Goal: Task Accomplishment & Management: Complete application form

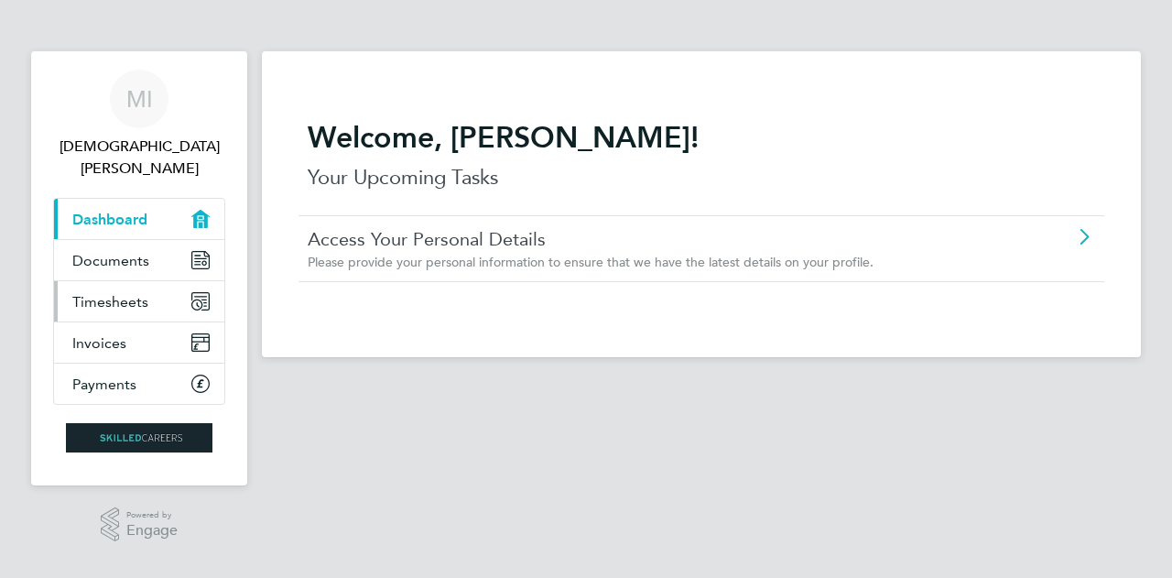
click at [104, 293] on span "Timesheets" at bounding box center [110, 301] width 76 height 17
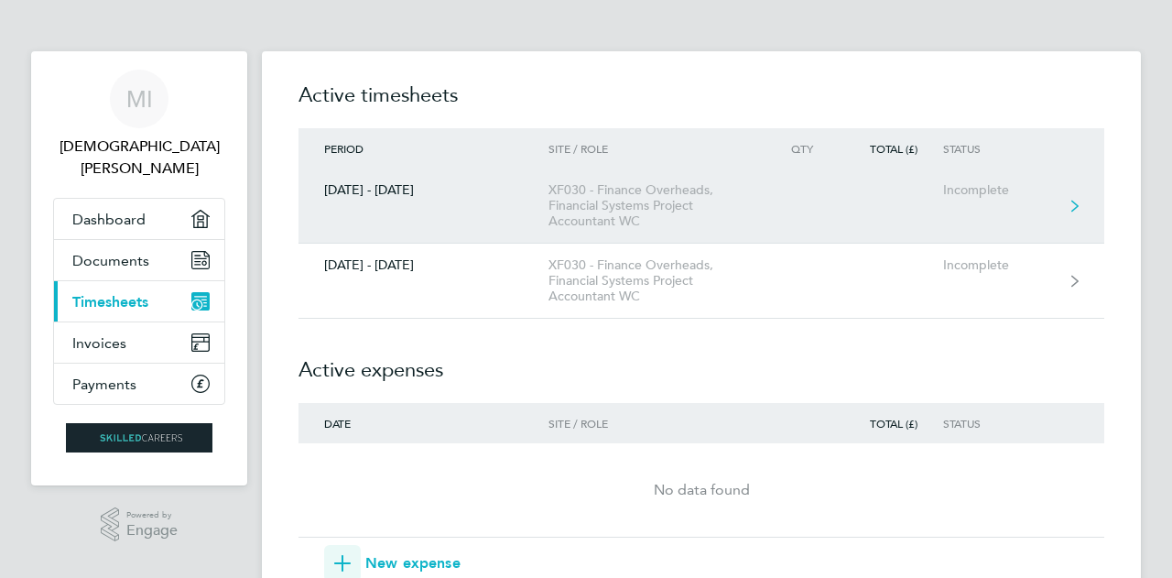
click at [928, 213] on link "[DATE] - [DATE] XF030 - Finance Overheads, Financial Systems Project Accountant…" at bounding box center [701, 205] width 806 height 75
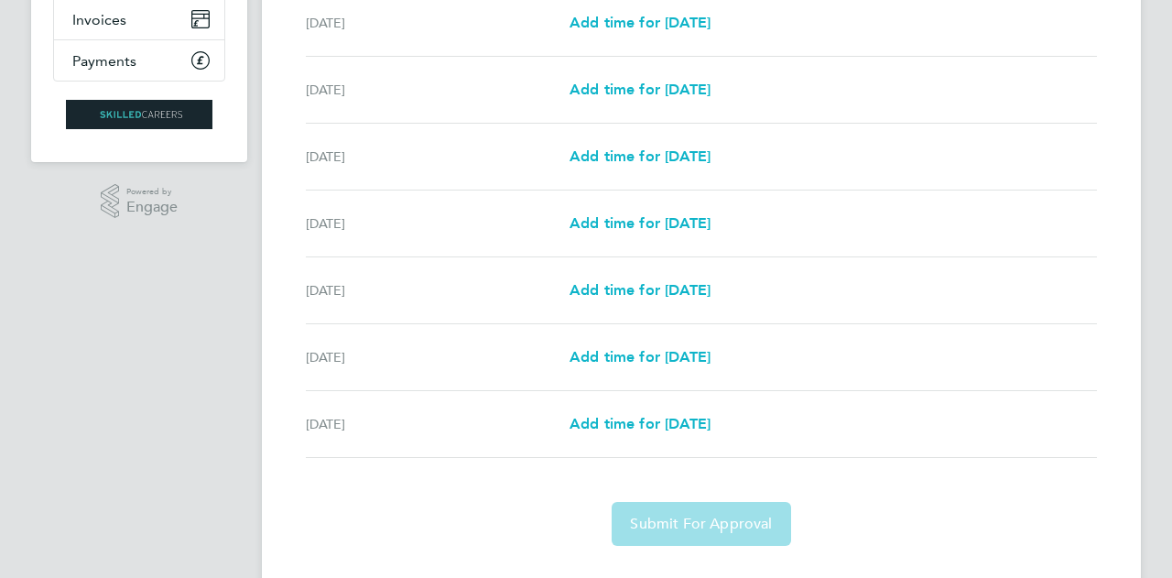
scroll to position [363, 0]
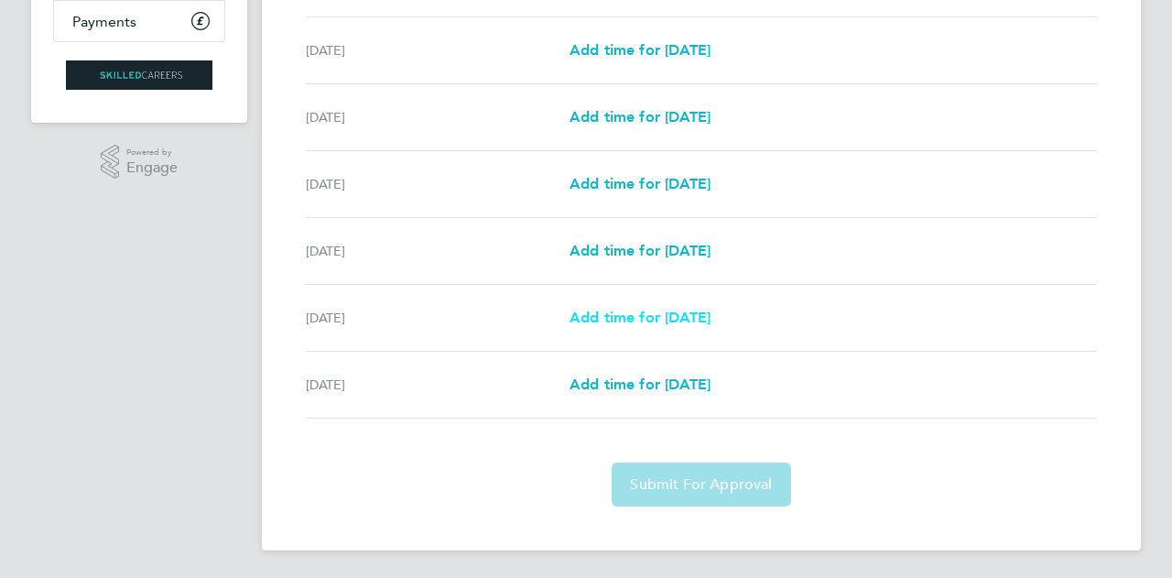
click at [646, 319] on span "Add time for [DATE]" at bounding box center [639, 317] width 141 height 17
select select "60"
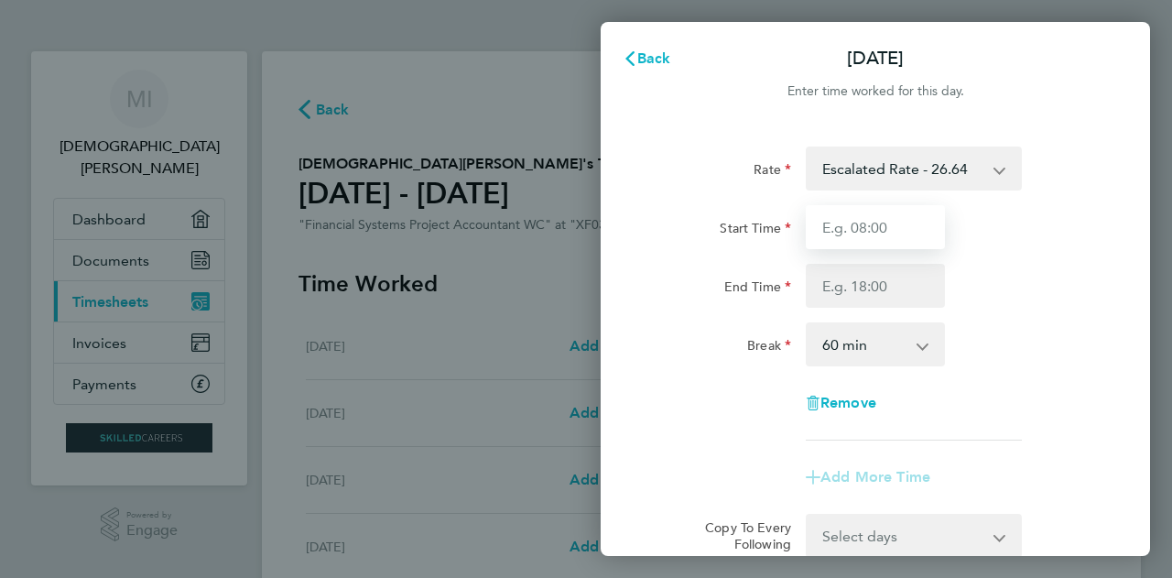
click at [888, 235] on input "Start Time" at bounding box center [875, 227] width 139 height 44
type input "09:00"
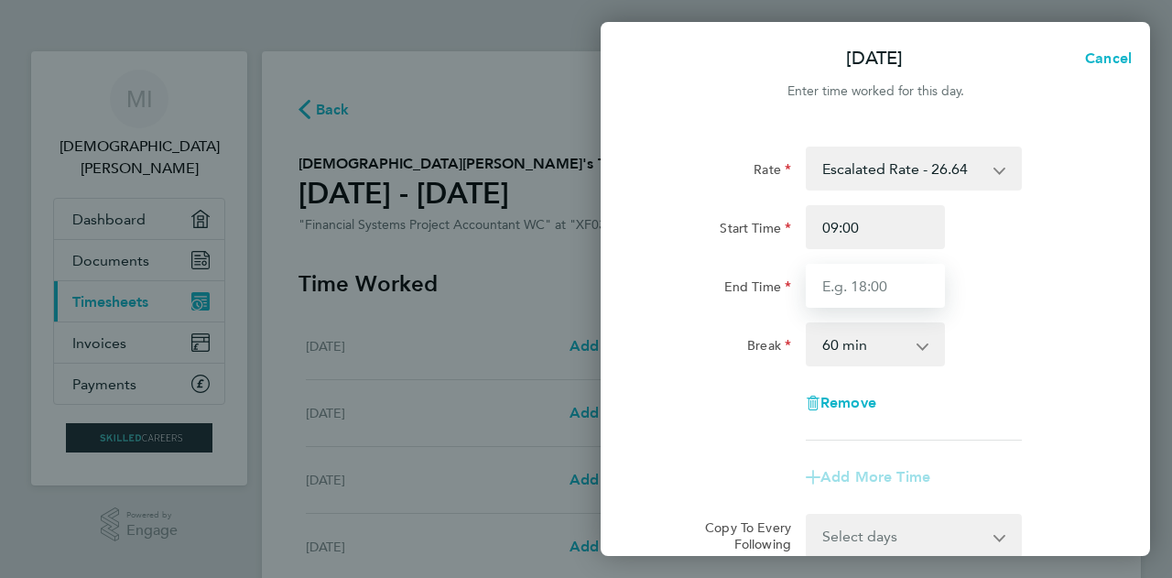
click at [888, 295] on input "End Time" at bounding box center [875, 286] width 139 height 44
type input "17:30"
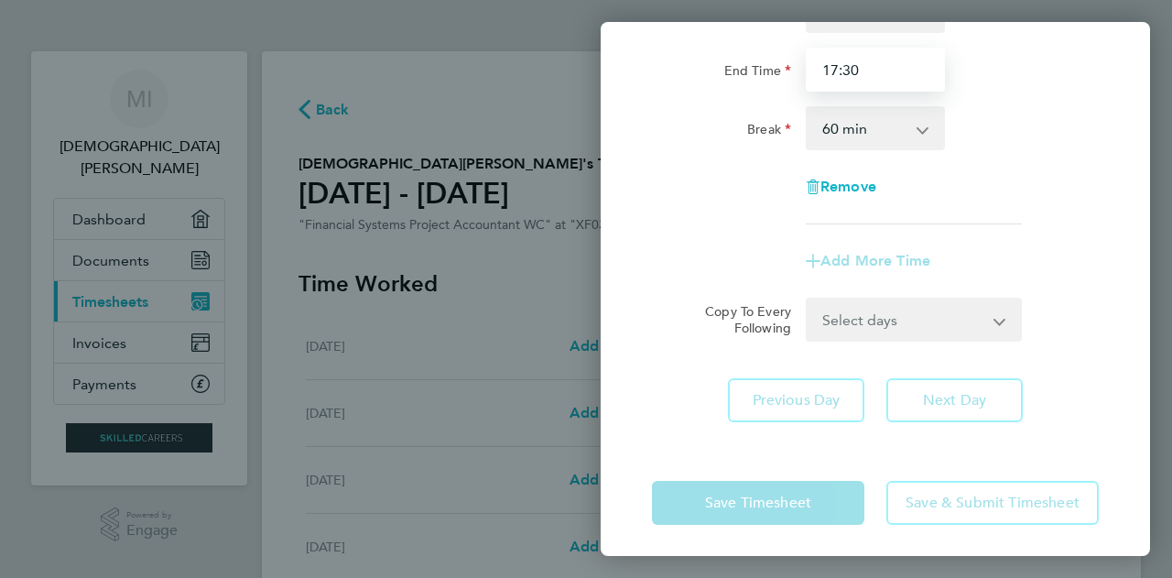
scroll to position [221, 0]
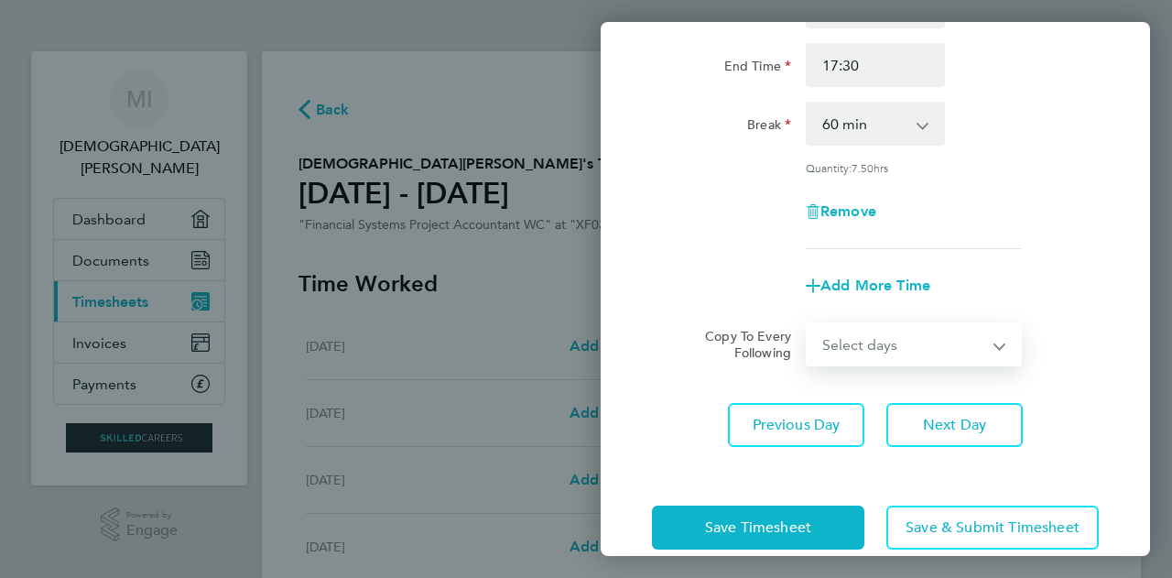
click at [894, 324] on select "Select days [DATE]" at bounding box center [903, 344] width 192 height 40
select select "FRI"
click at [807, 324] on select "Select days [DATE]" at bounding box center [903, 344] width 192 height 40
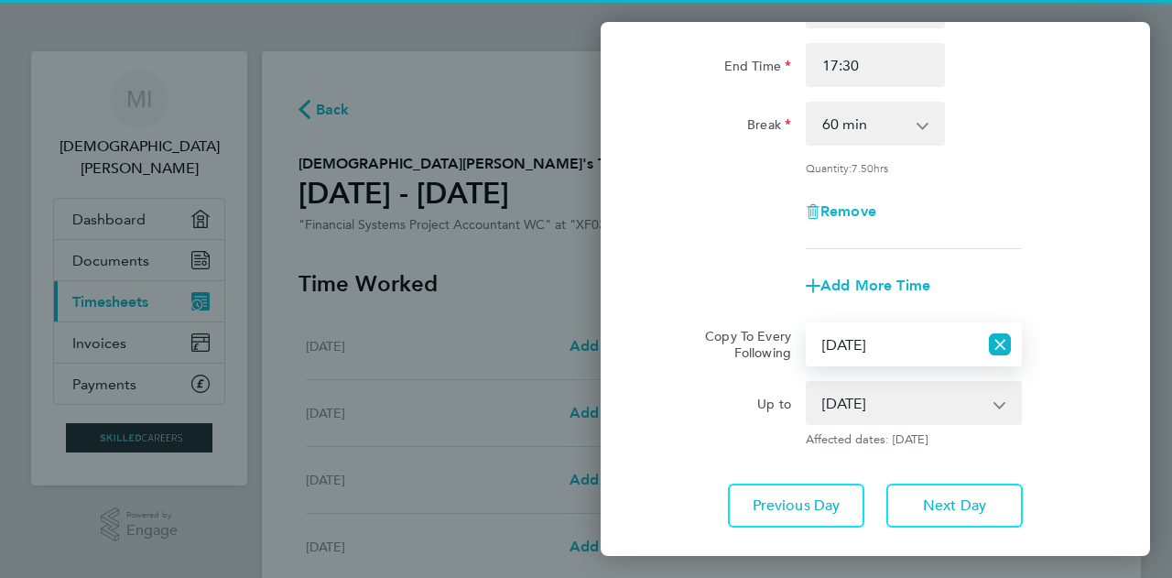
click at [861, 347] on select "Select days [DATE]" at bounding box center [892, 344] width 170 height 40
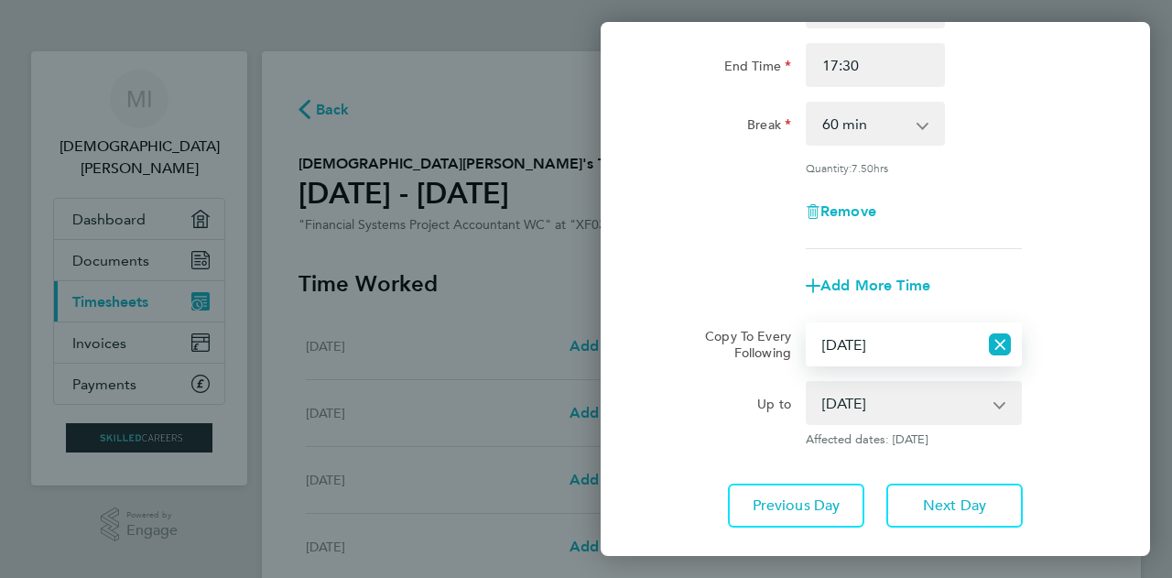
click at [807, 324] on select "Select days [DATE]" at bounding box center [892, 344] width 170 height 40
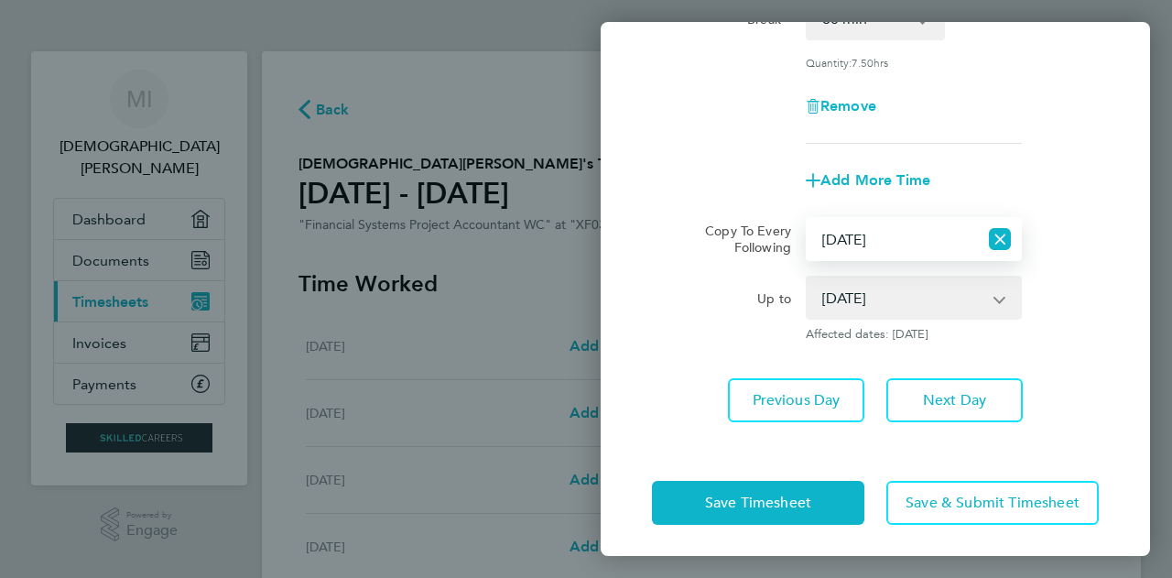
scroll to position [330, 0]
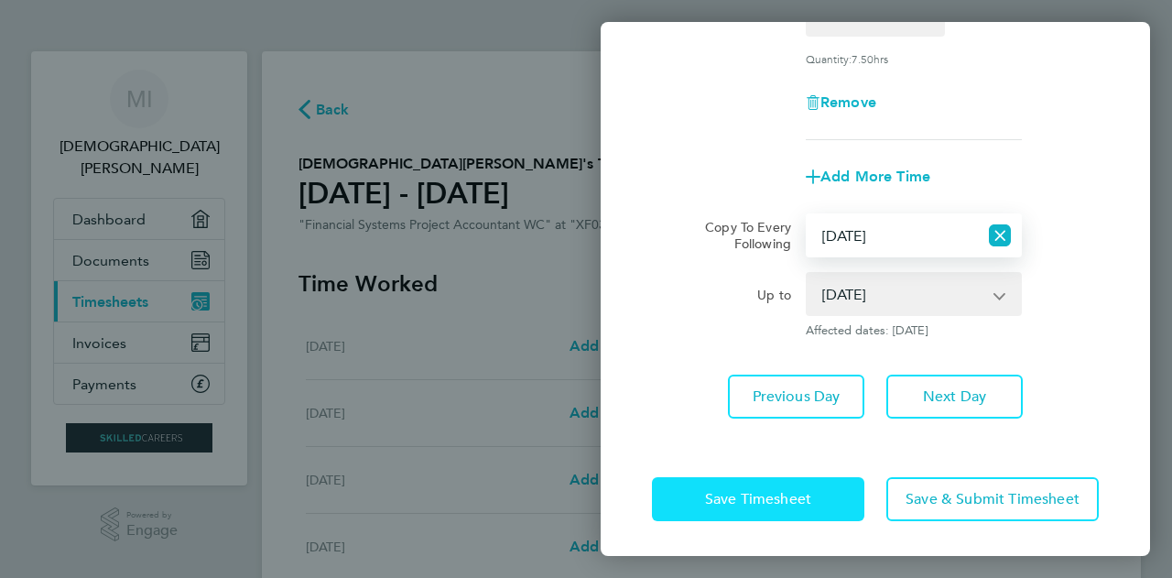
click at [700, 507] on button "Save Timesheet" at bounding box center [758, 499] width 212 height 44
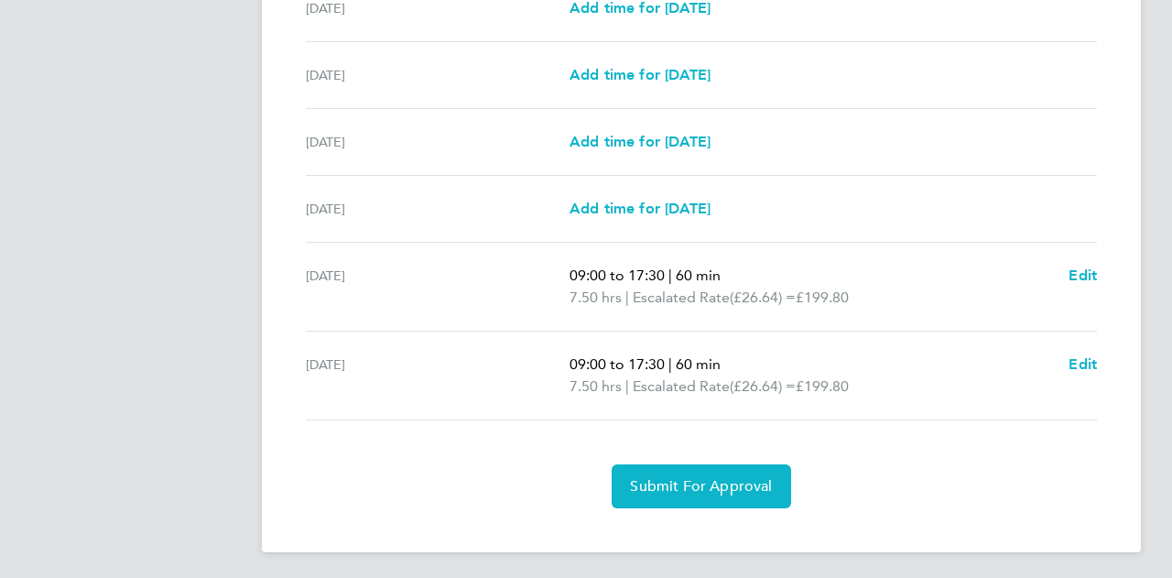
scroll to position [602, 0]
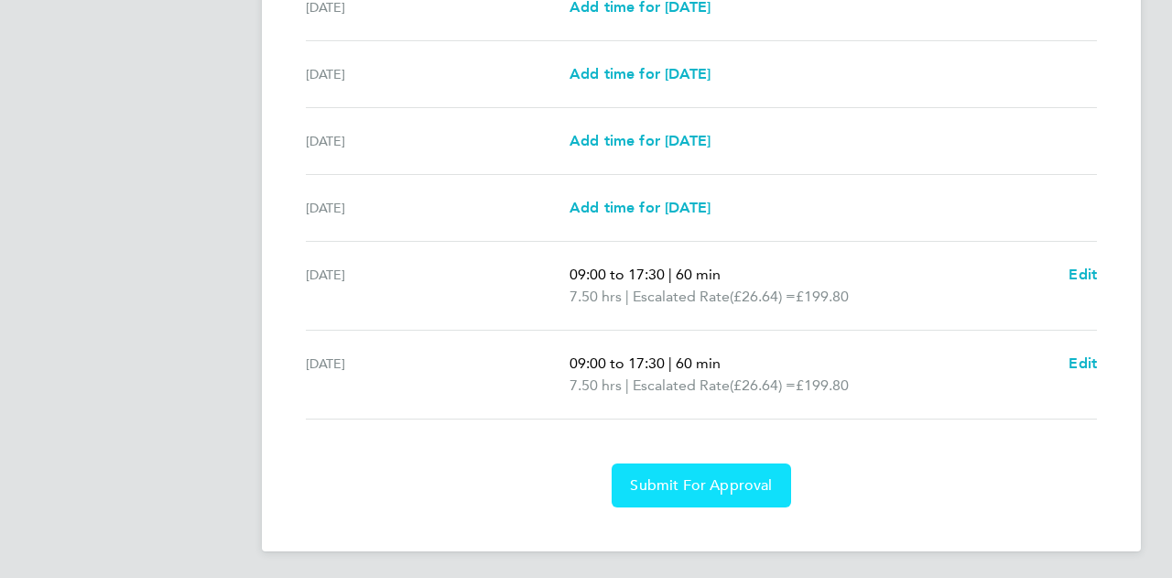
click at [666, 485] on span "Submit For Approval" at bounding box center [701, 485] width 142 height 18
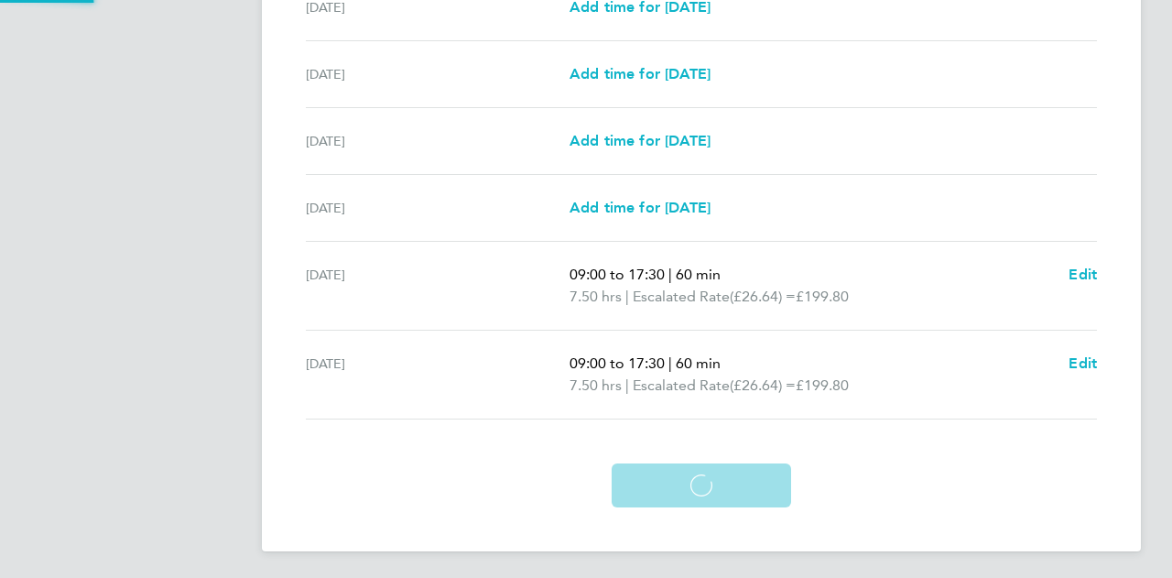
scroll to position [514, 0]
